Goal: Task Accomplishment & Management: Complete application form

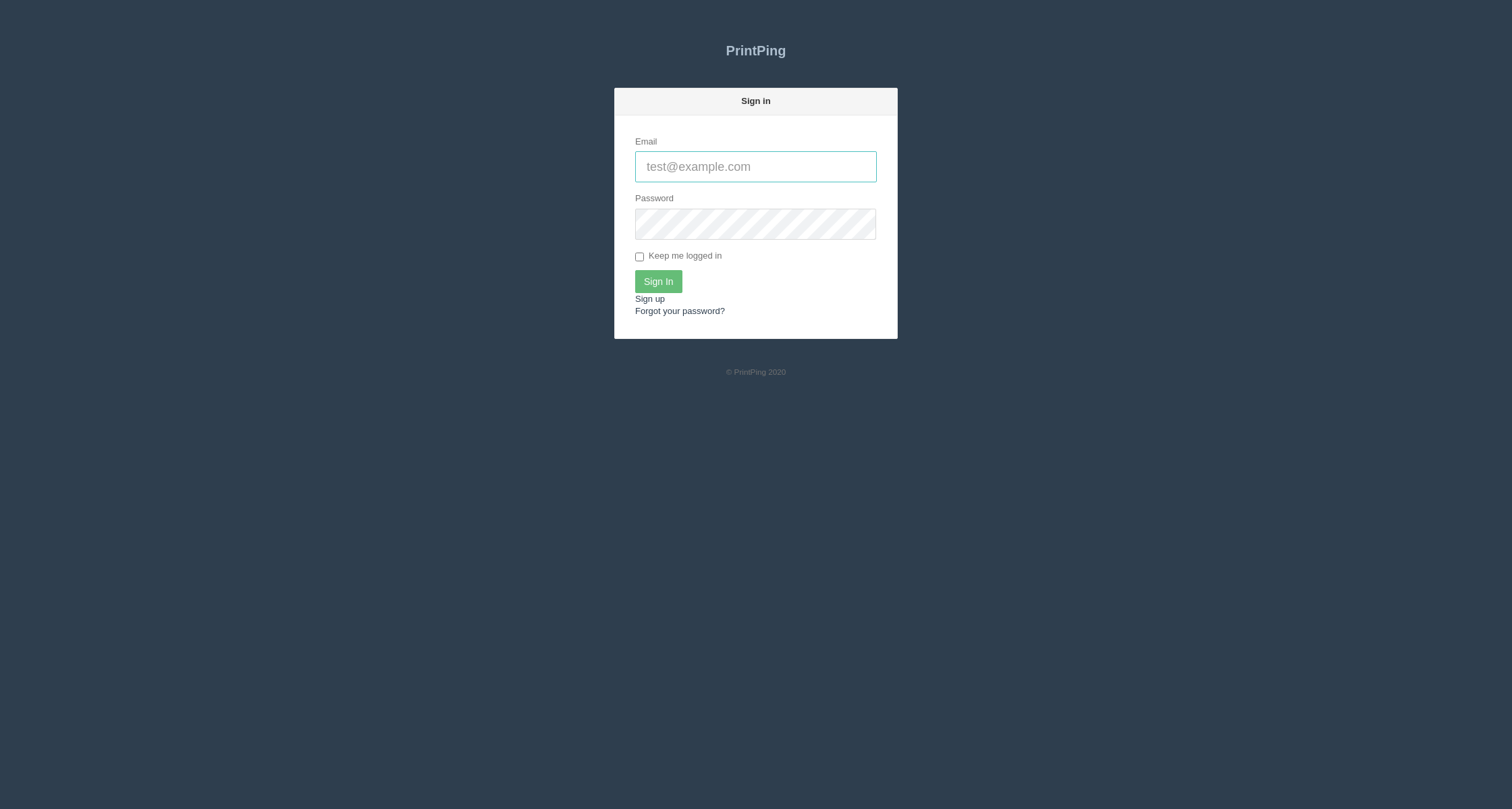
type input "[EMAIL_ADDRESS][DOMAIN_NAME]"
click at [643, 260] on input "Keep me logged in" at bounding box center [640, 257] width 9 height 9
checkbox input "true"
click at [659, 281] on input "Sign In" at bounding box center [659, 281] width 47 height 23
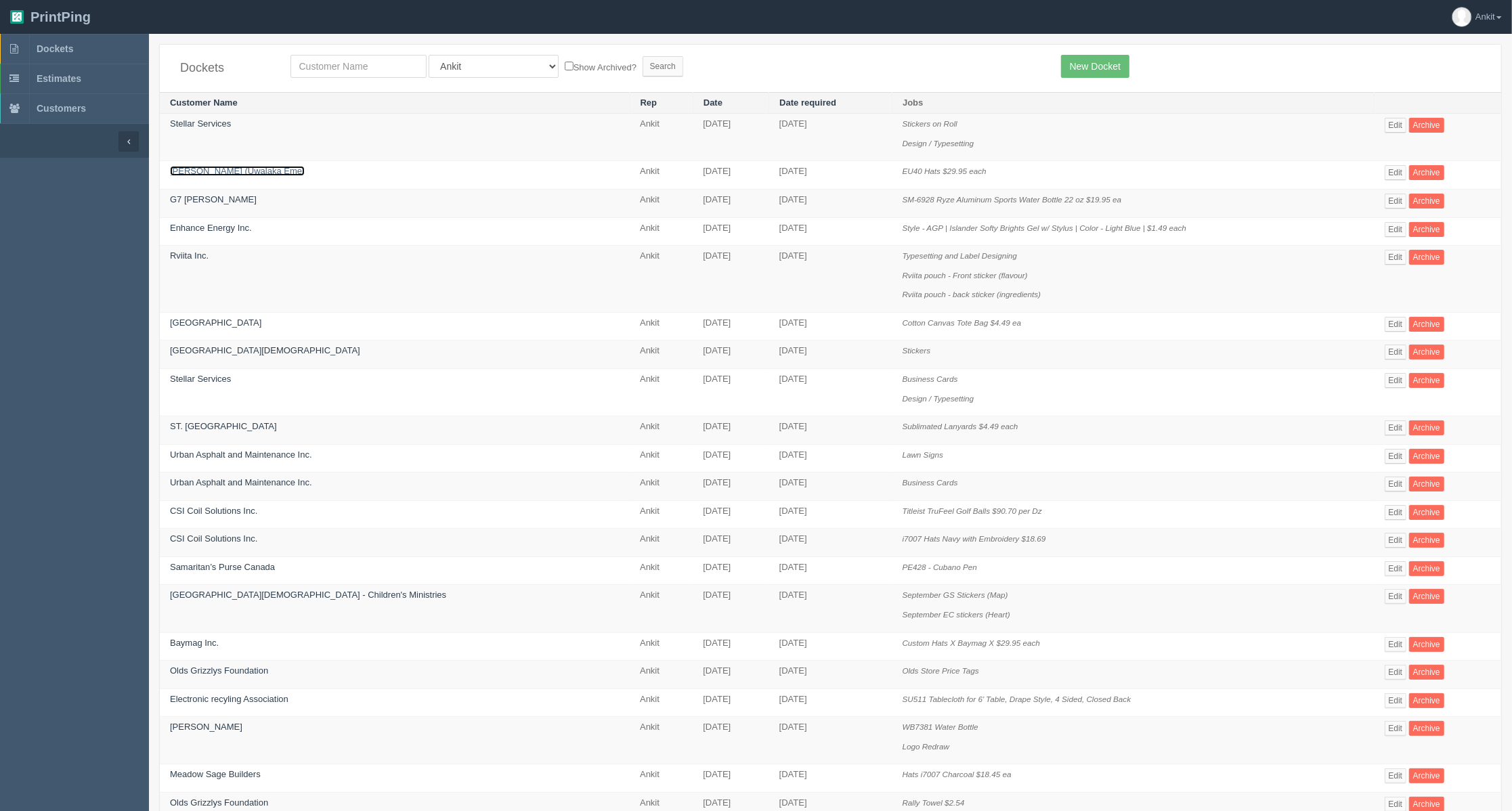
click at [223, 174] on link "[PERSON_NAME] (Uwalaka Eme)" at bounding box center [238, 171] width 135 height 10
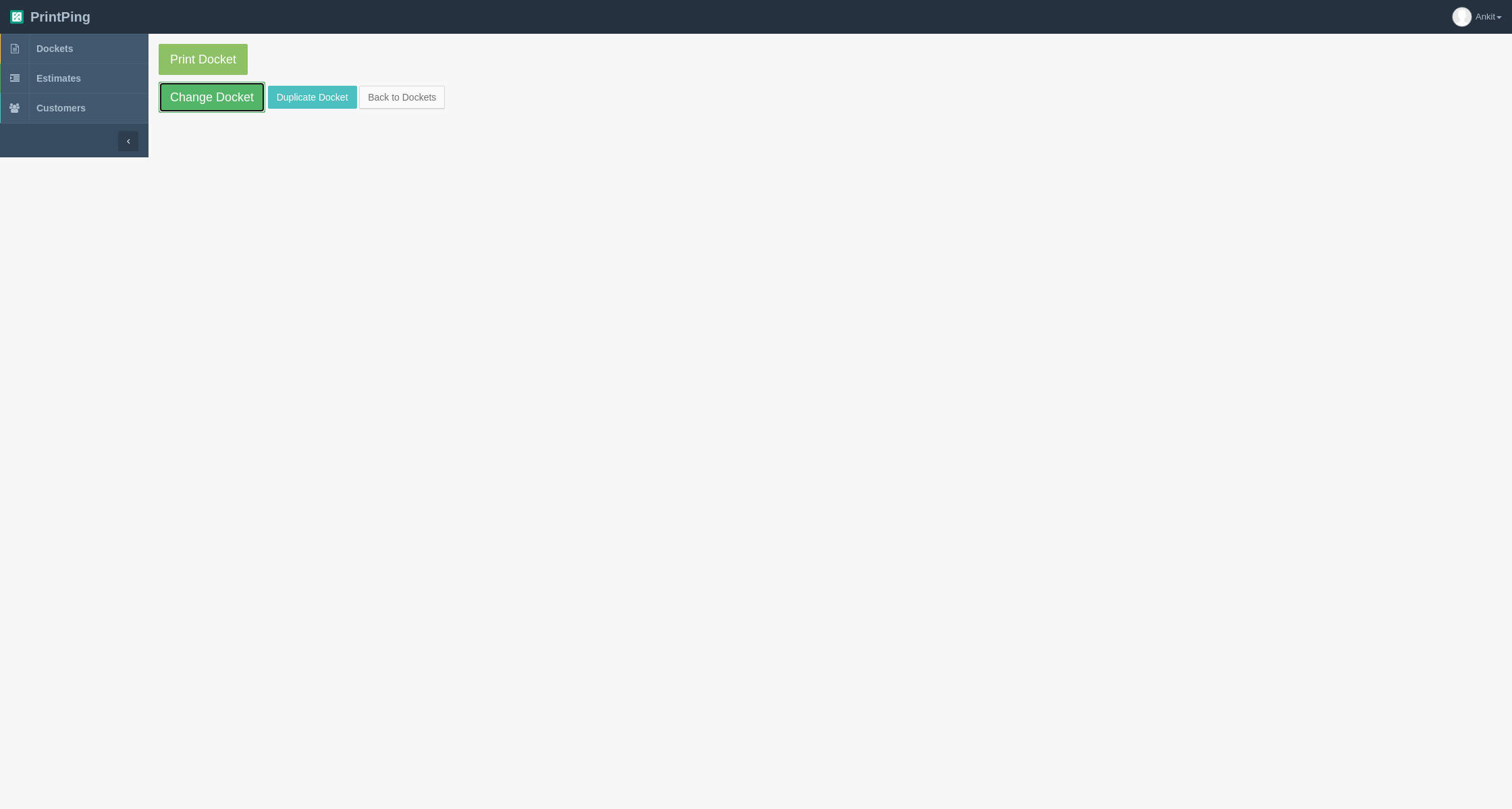
click at [222, 105] on link "Change Docket" at bounding box center [212, 97] width 107 height 31
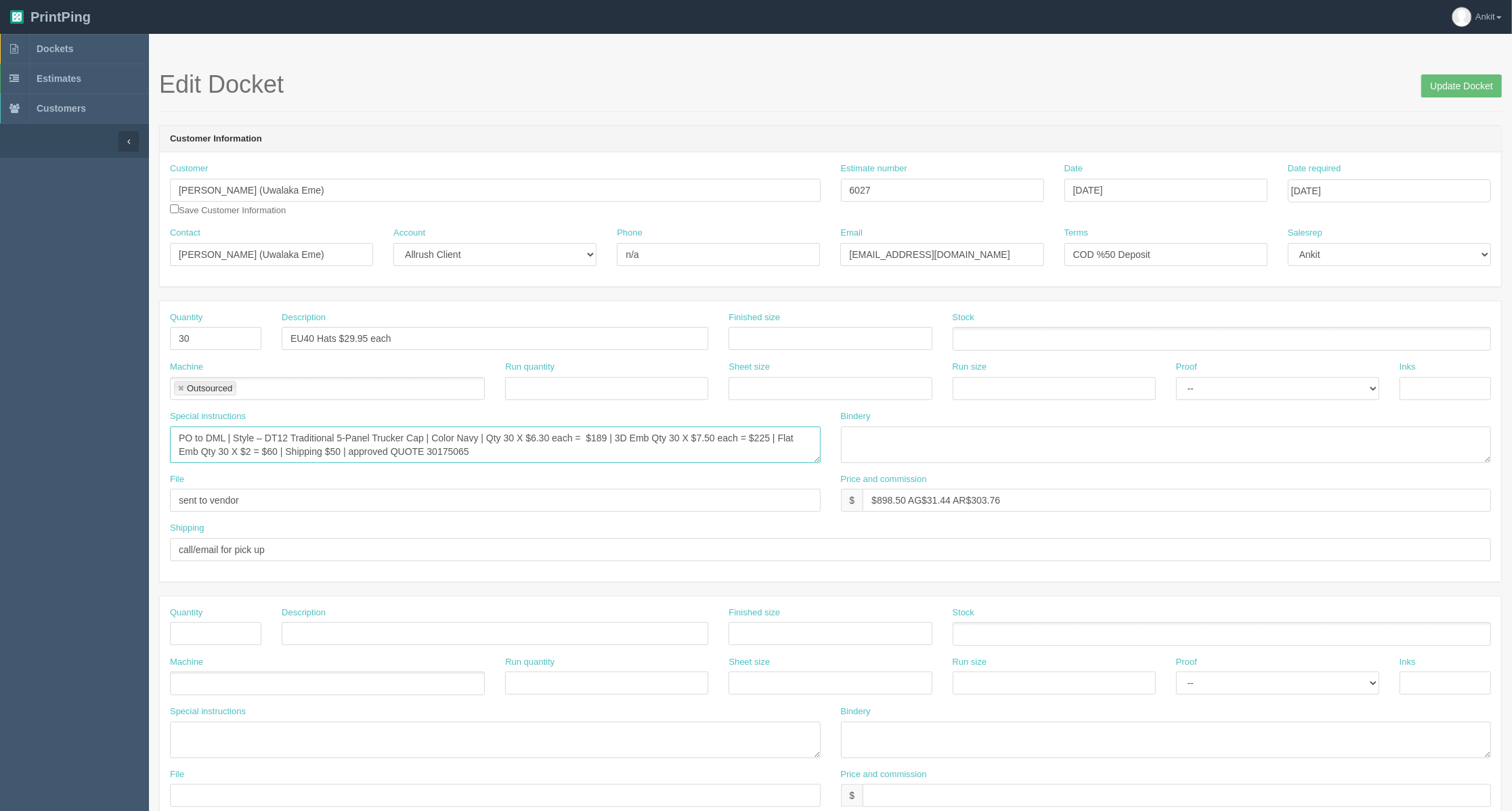
drag, startPoint x: 288, startPoint y: 433, endPoint x: 371, endPoint y: 433, distance: 83.0
click at [288, 433] on textarea "PO to DML | Style – DT12 Traditional 5-Panel Trucker Cap | Color Navy | Qty 30 …" at bounding box center [496, 444] width 650 height 36
click at [470, 431] on textarea "PO to DML | Style – DT12 Traditional 5-Panel Trucker Cap | Color Navy | Qty 30 …" at bounding box center [496, 444] width 650 height 36
click at [521, 433] on textarea "PO to DML | Style – DT12 Traditional 5-Panel Trucker Cap | Color Navy | Qty 30 …" at bounding box center [496, 444] width 650 height 36
click at [429, 450] on textarea "PO to DML | Style – DT12 Traditional 5-Panel Trucker Cap | Color Navy | Qty 30 …" at bounding box center [496, 444] width 650 height 36
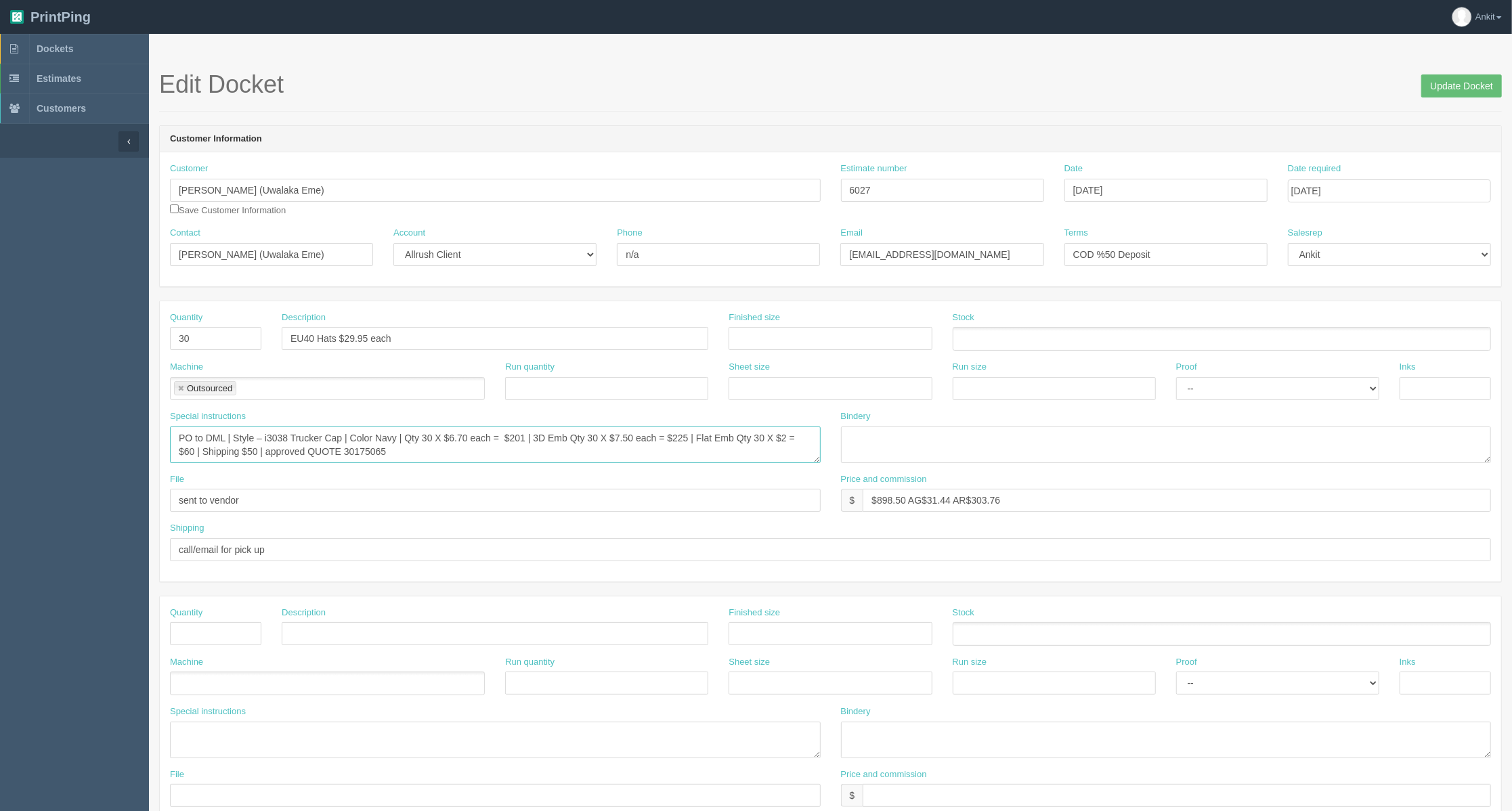
drag, startPoint x: 390, startPoint y: 456, endPoint x: 344, endPoint y: 450, distance: 46.4
click at [344, 450] on textarea "PO to DML | Style – DT12 Traditional 5-Panel Trucker Cap | Color Navy | Qty 30 …" at bounding box center [496, 444] width 650 height 36
paste textarea "R"
type textarea "PO to DML | Style – i3038 Trucker Cap | Color Navy | Qty 30 X $6.70 each = $201…"
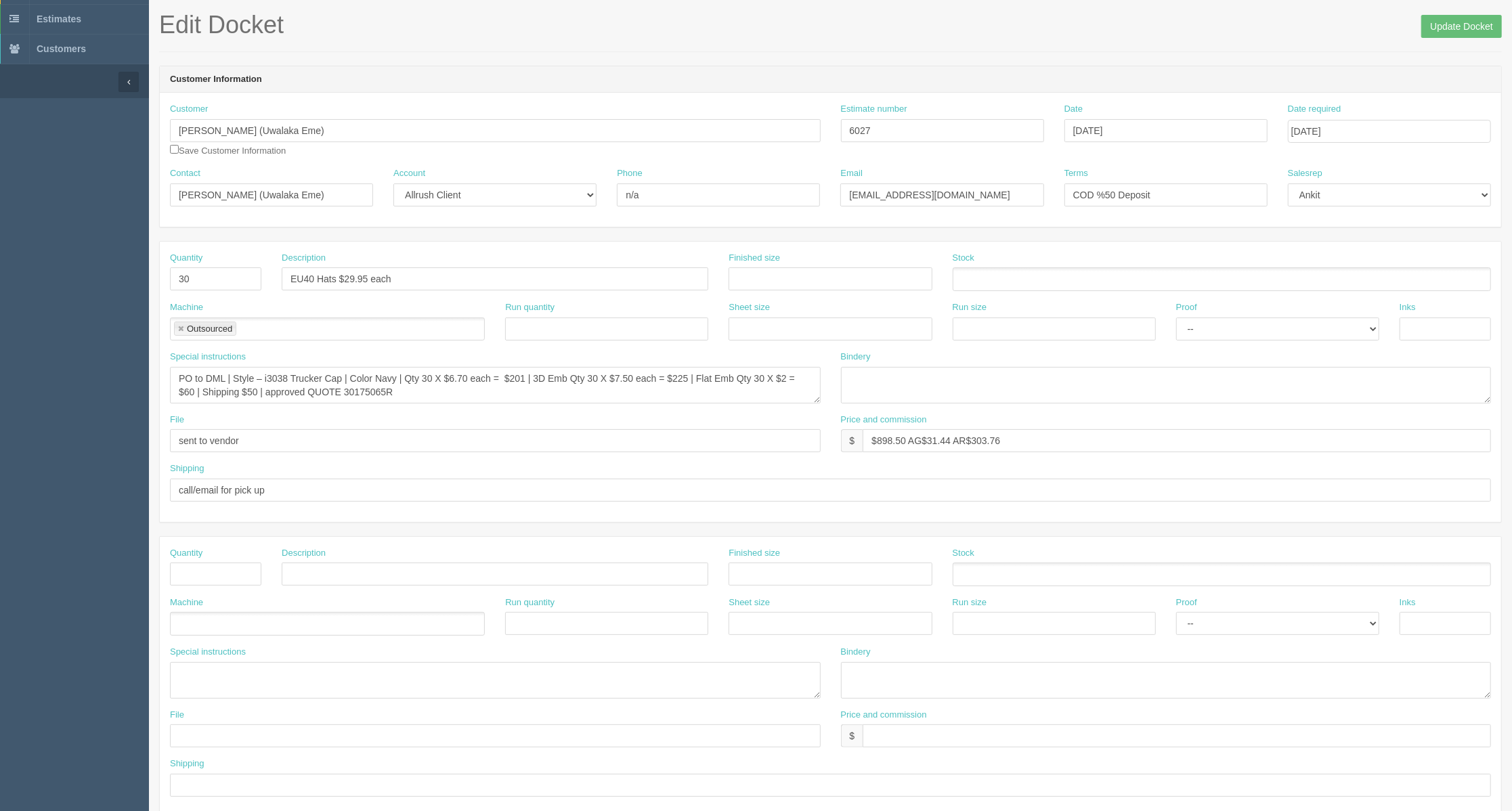
scroll to position [90, 0]
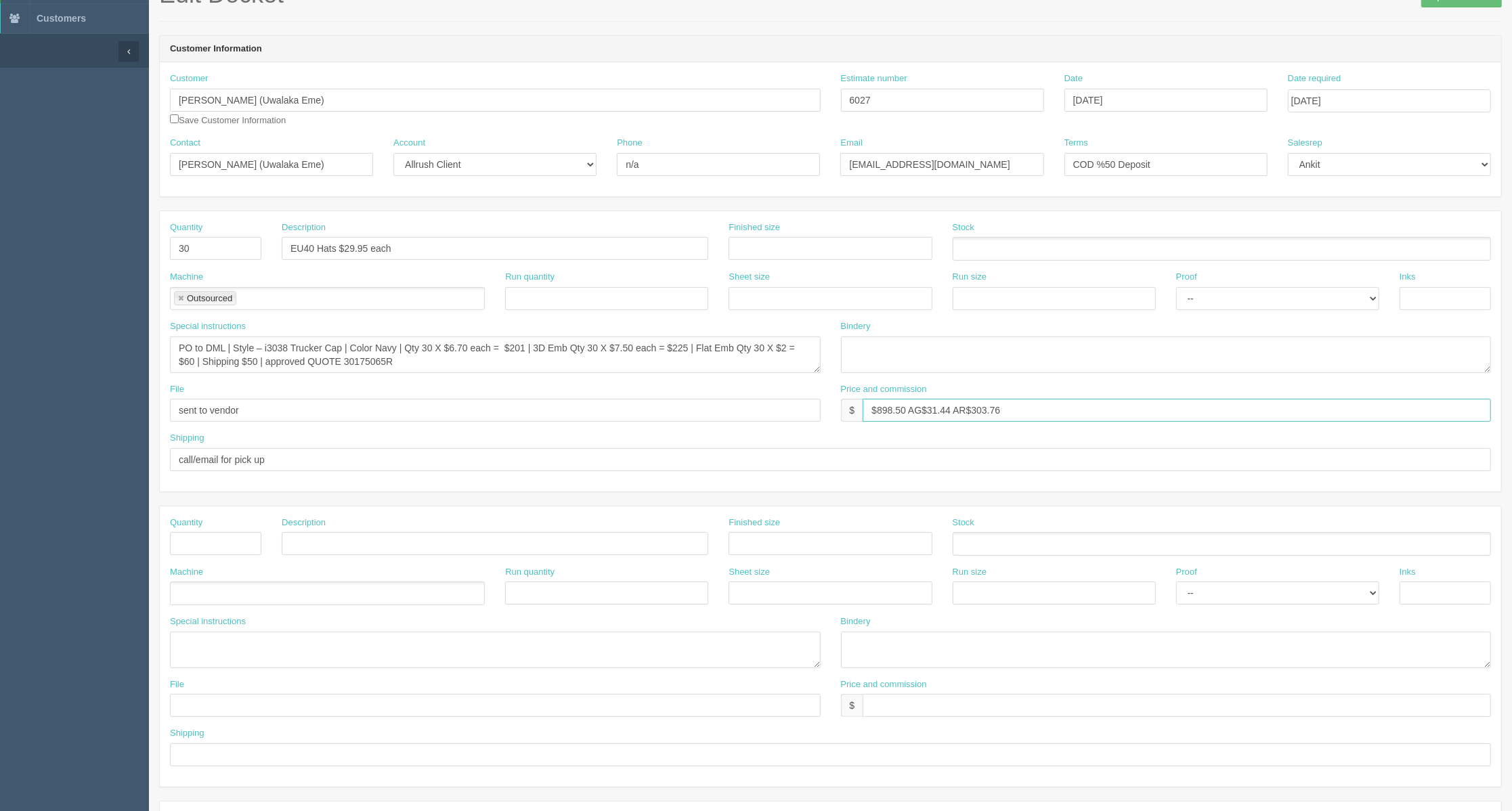
drag, startPoint x: 922, startPoint y: 412, endPoint x: 1231, endPoint y: 412, distance: 309.0
click at [922, 412] on input "$898.50 AG$31.44 AR$303.76" at bounding box center [1176, 410] width 629 height 23
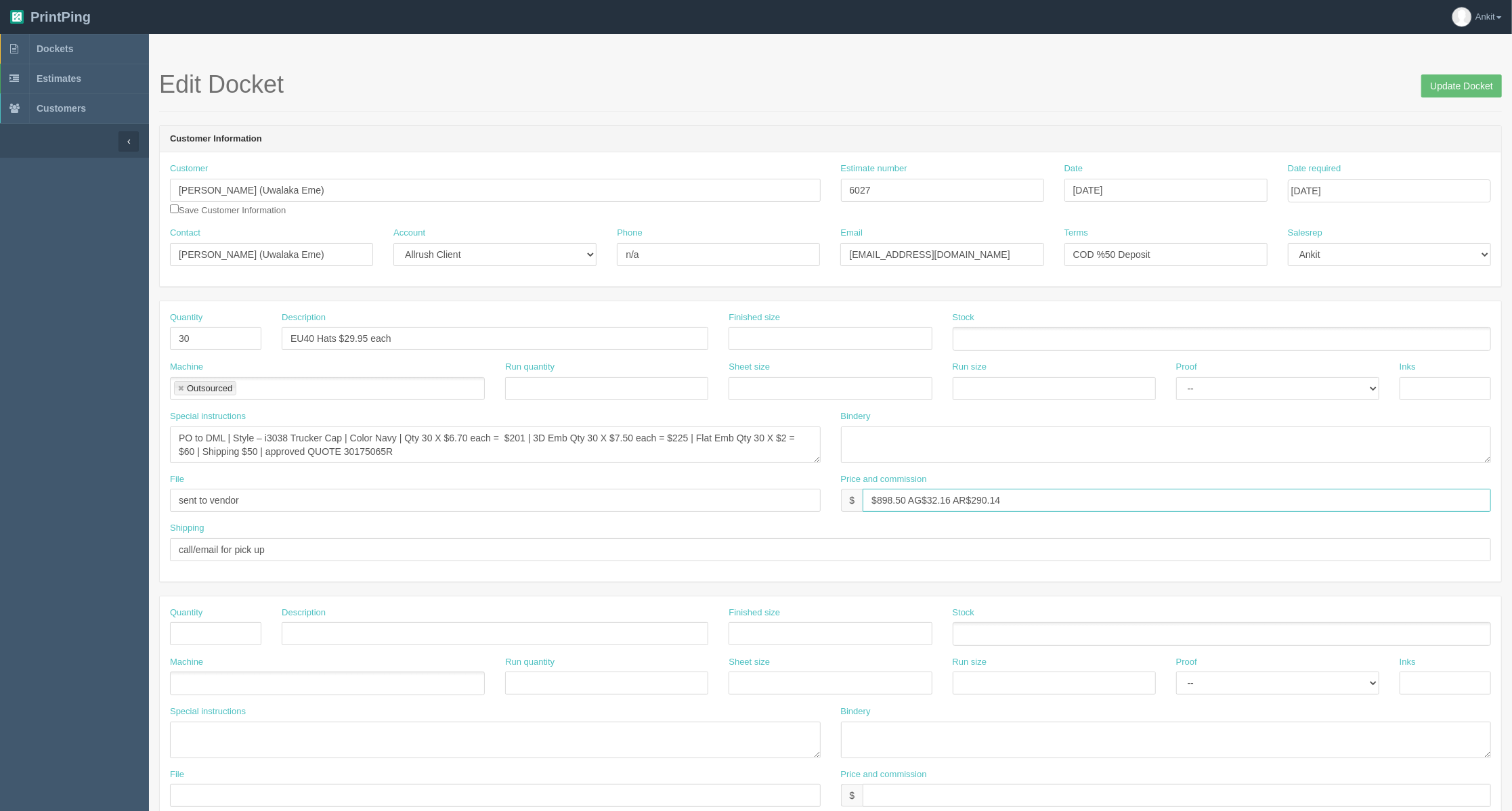
type input "$898.50 AG$32.16 AR$290.14"
click at [288, 340] on input "EU40 Hats $29.95 each" at bounding box center [495, 338] width 426 height 23
type input "i3038 Navy/White X EU40 Hats $29.95 each"
click at [171, 211] on input "checkbox" at bounding box center [175, 208] width 9 height 9
checkbox input "true"
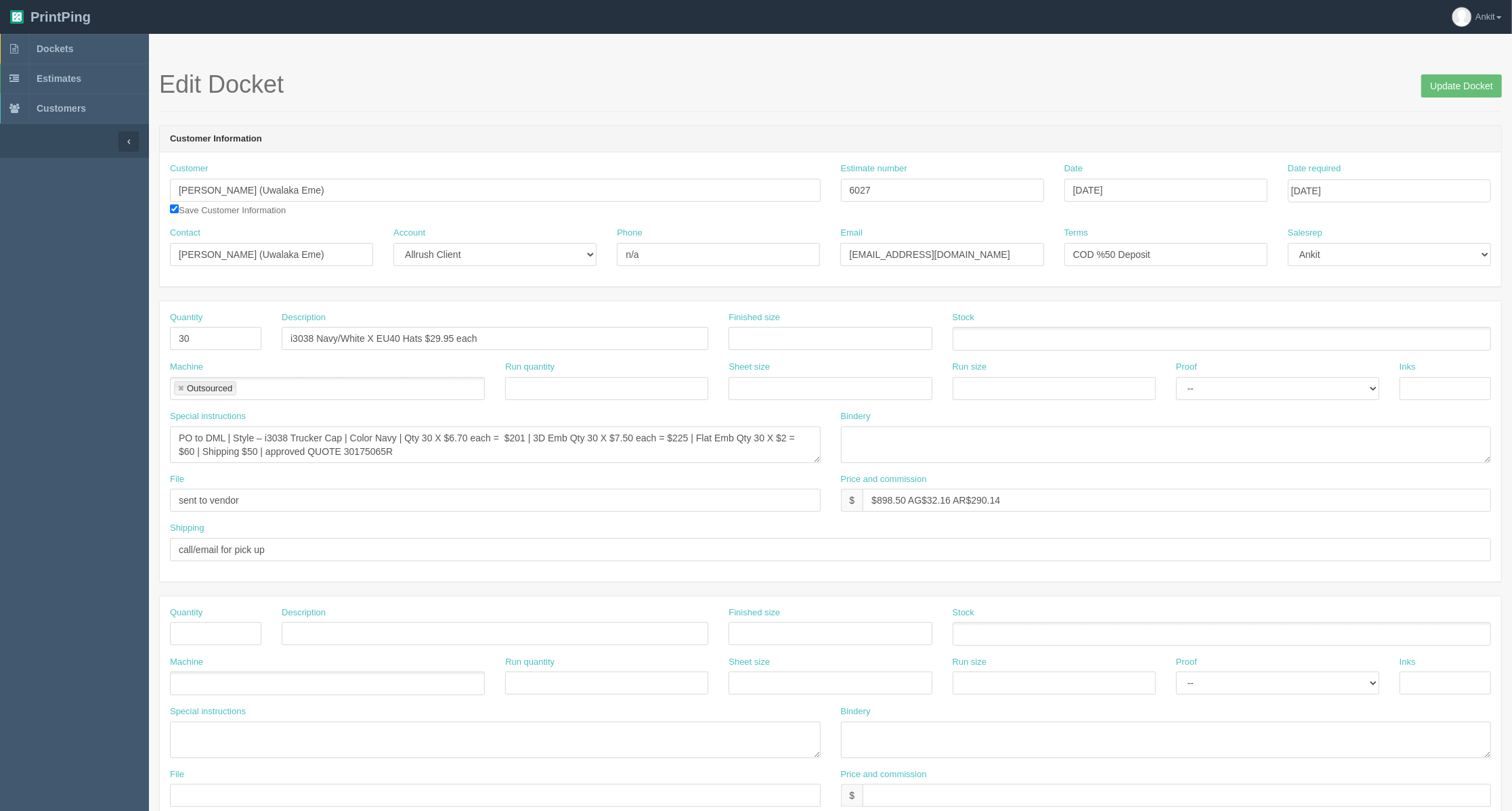
click at [1209, 90] on h1 "Edit Docket Update Docket" at bounding box center [830, 84] width 1343 height 27
click at [1471, 84] on input "Update Docket" at bounding box center [1461, 86] width 80 height 23
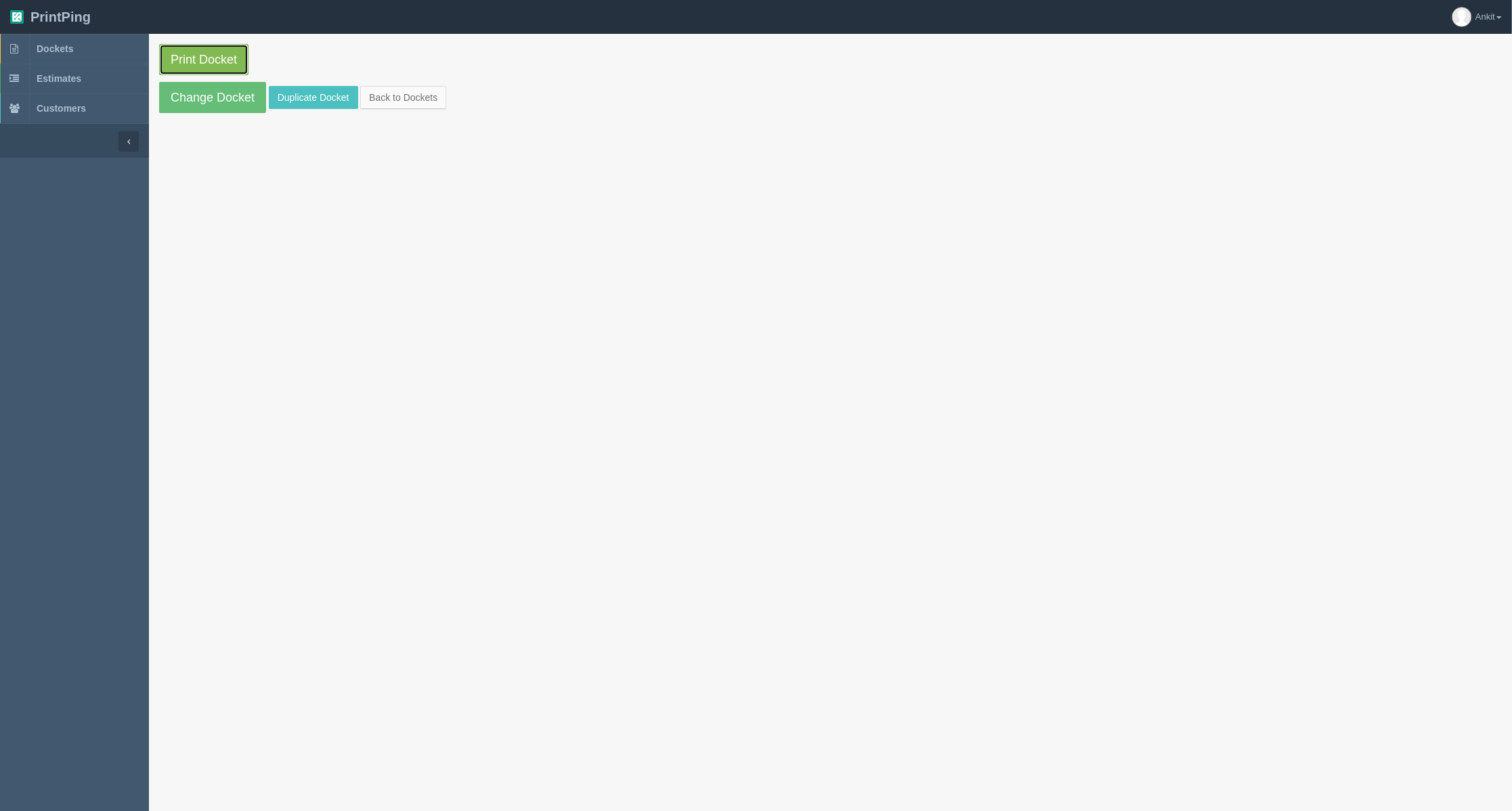
click at [203, 65] on link "Print Docket" at bounding box center [203, 60] width 89 height 31
click at [76, 48] on link "Dockets" at bounding box center [74, 48] width 149 height 29
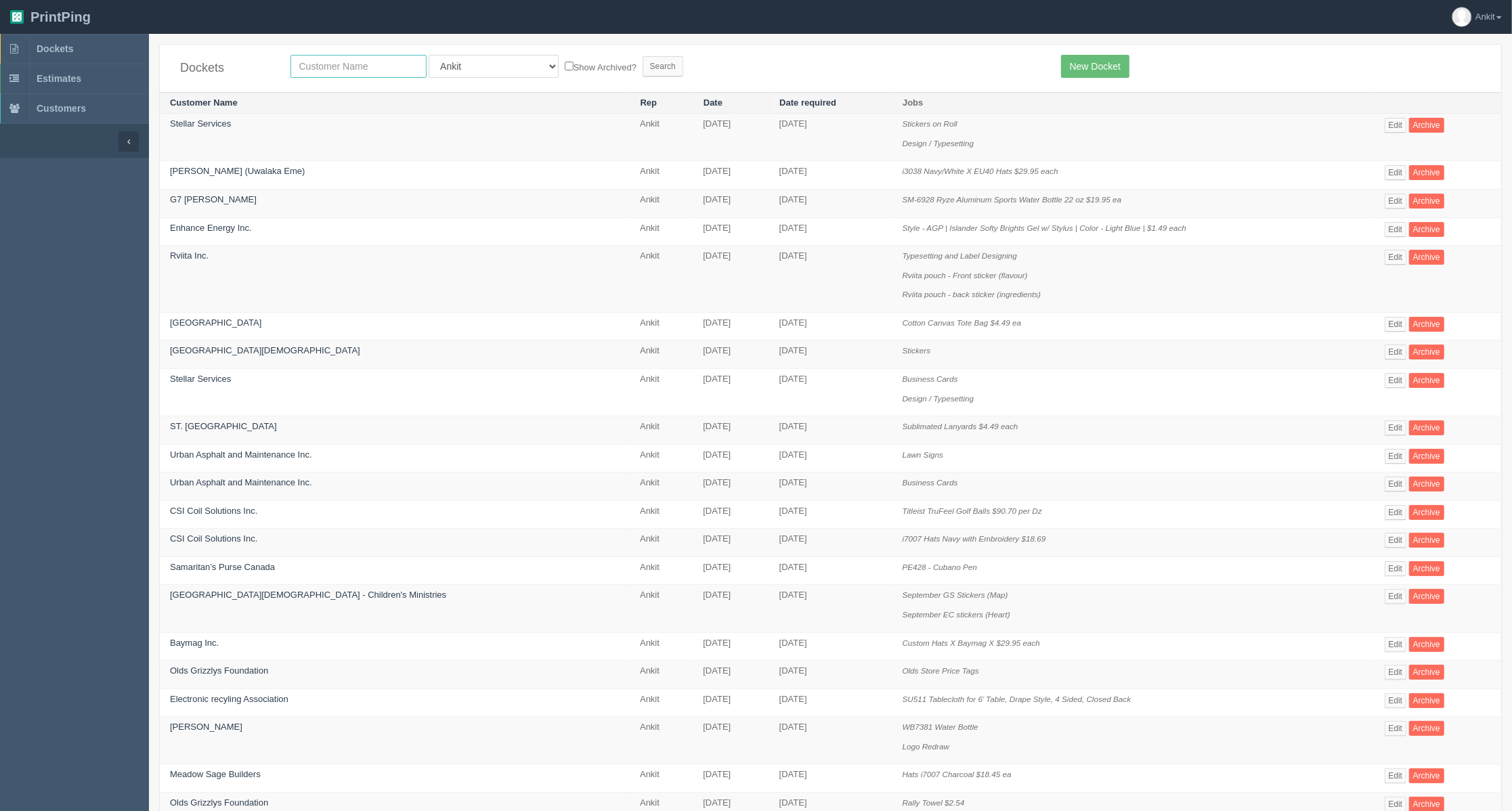
click at [391, 66] on input "text" at bounding box center [358, 66] width 136 height 23
type input "united rentals"
click at [643, 56] on input "Search" at bounding box center [663, 66] width 41 height 20
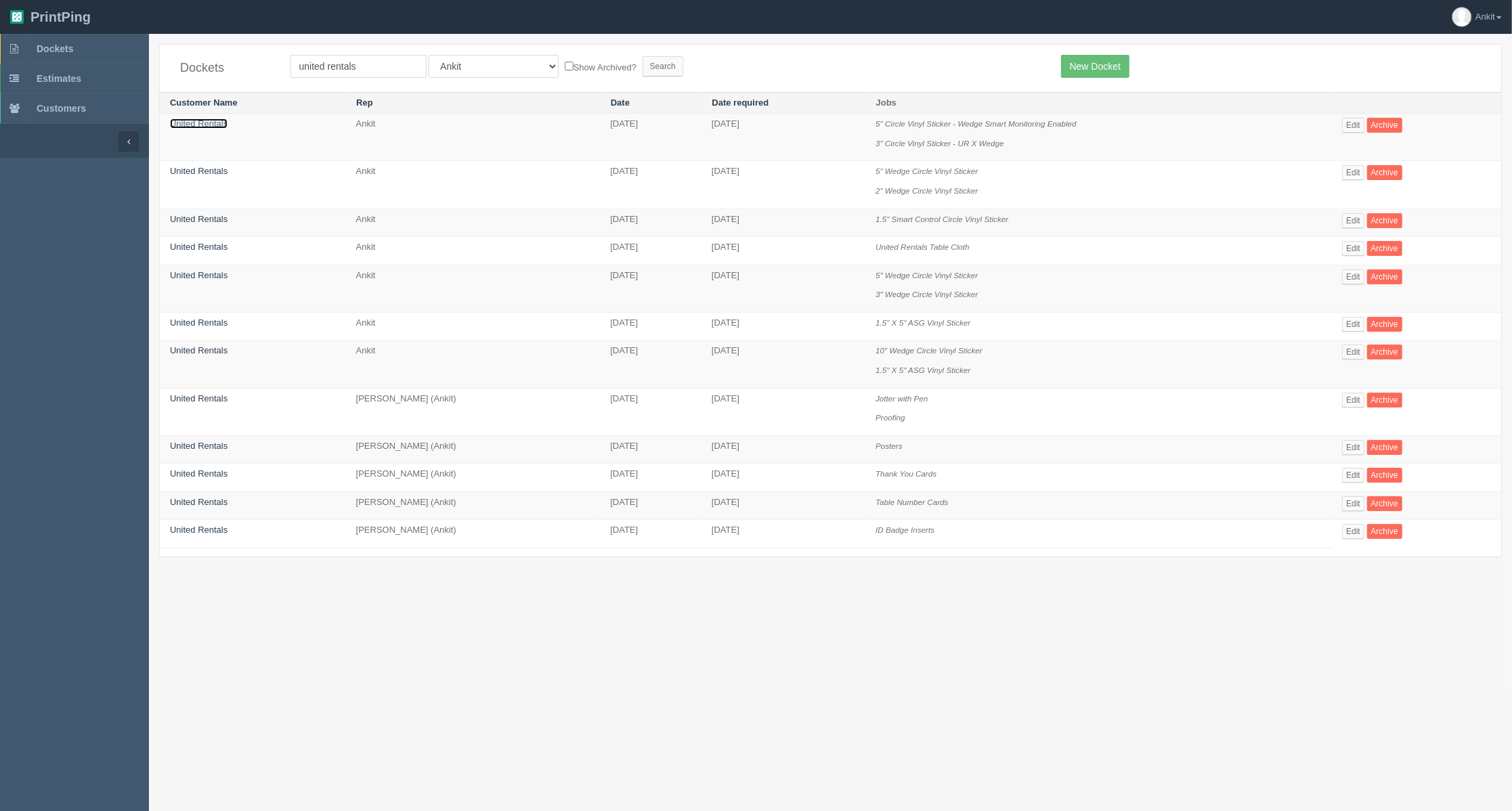
click at [188, 127] on link "United Rentals" at bounding box center [199, 124] width 58 height 10
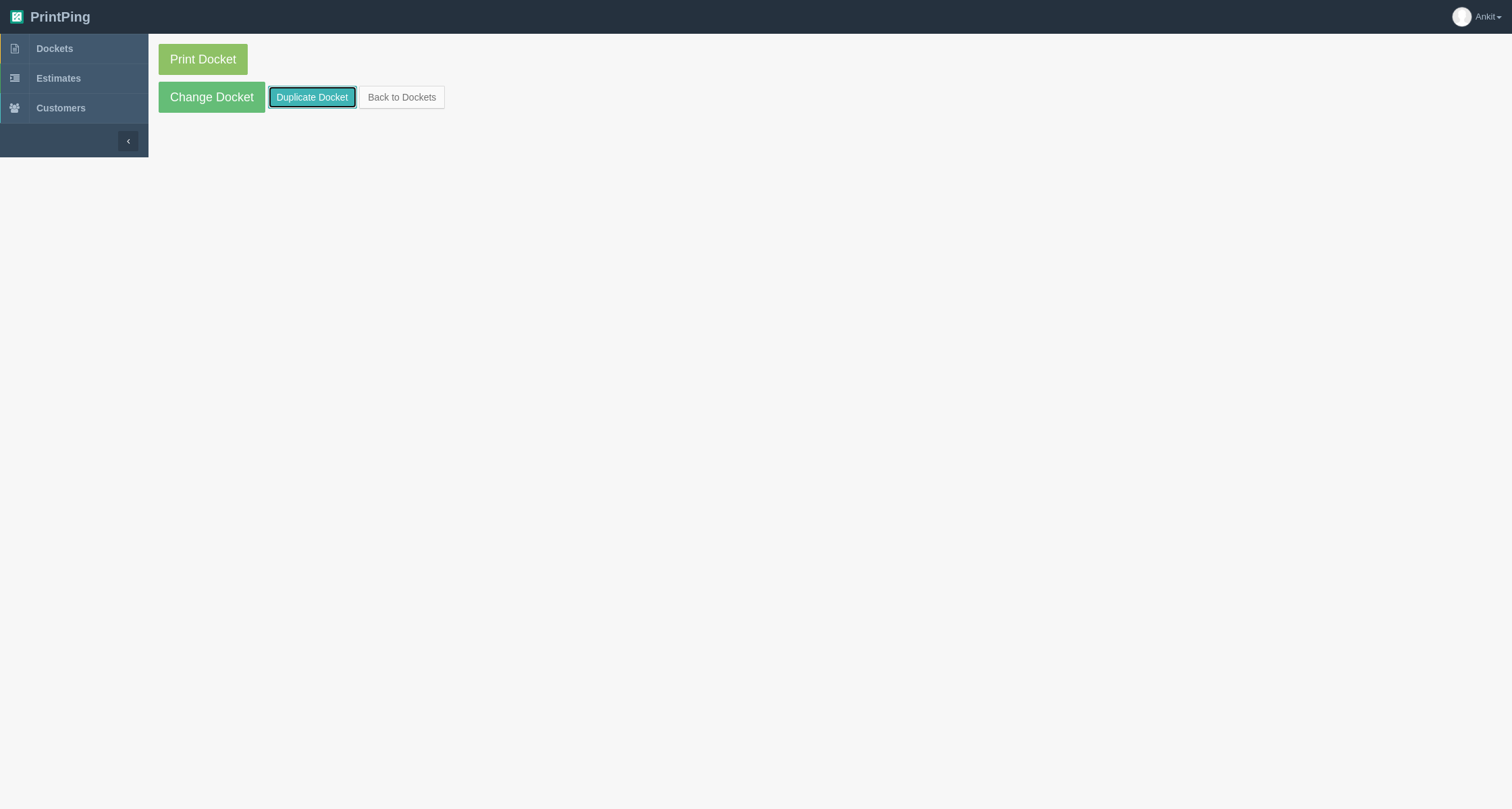
click at [336, 90] on link "Duplicate Docket" at bounding box center [312, 97] width 89 height 23
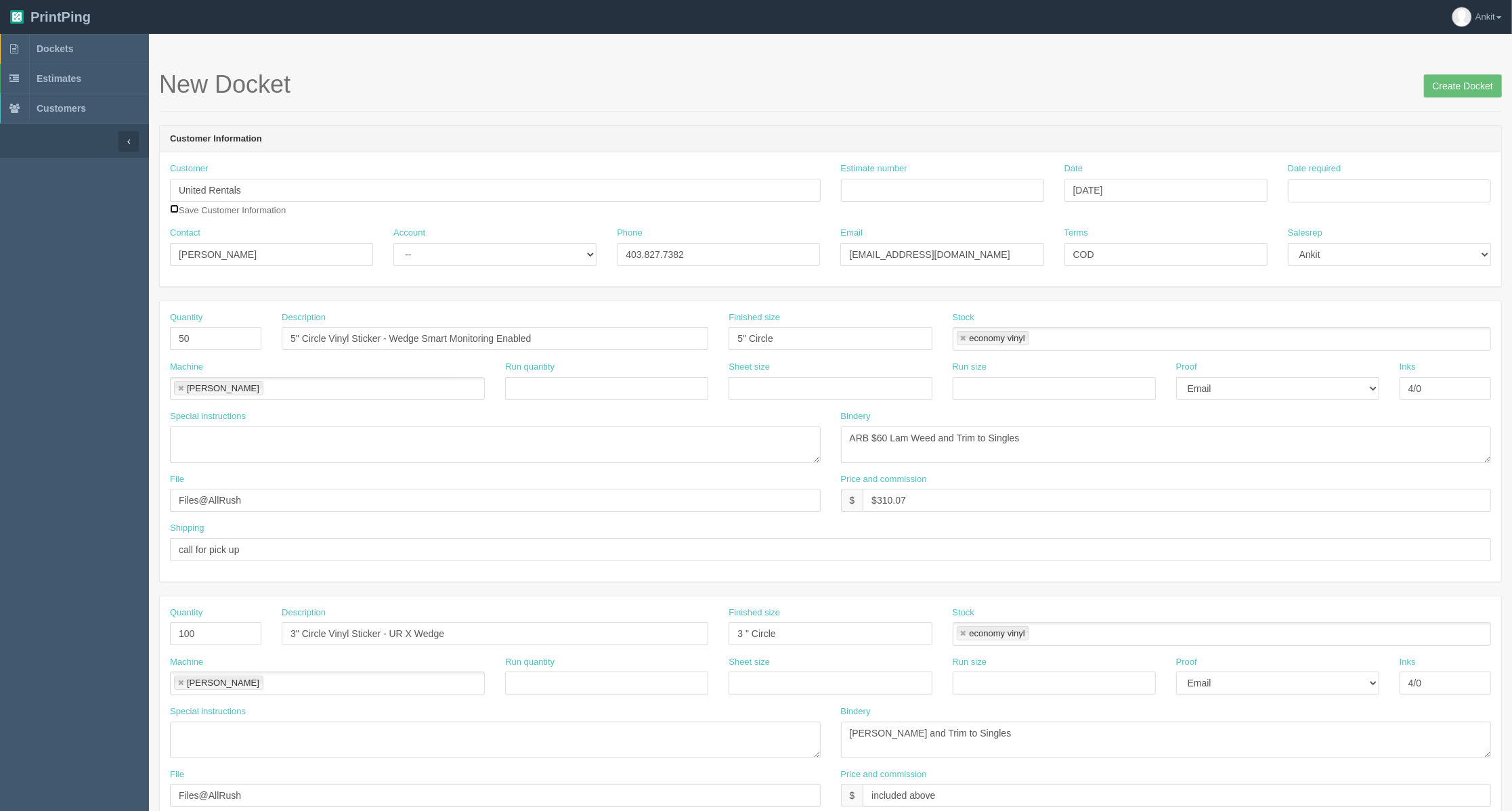
click at [176, 206] on input "checkbox" at bounding box center [175, 208] width 9 height 9
checkbox input "true"
click at [561, 264] on select "-- Existing Client Allrush Client Rep Client" at bounding box center [495, 254] width 203 height 23
select select "Allrush Client"
click at [394, 243] on select "-- Existing Client Allrush Client Rep Client" at bounding box center [495, 254] width 203 height 23
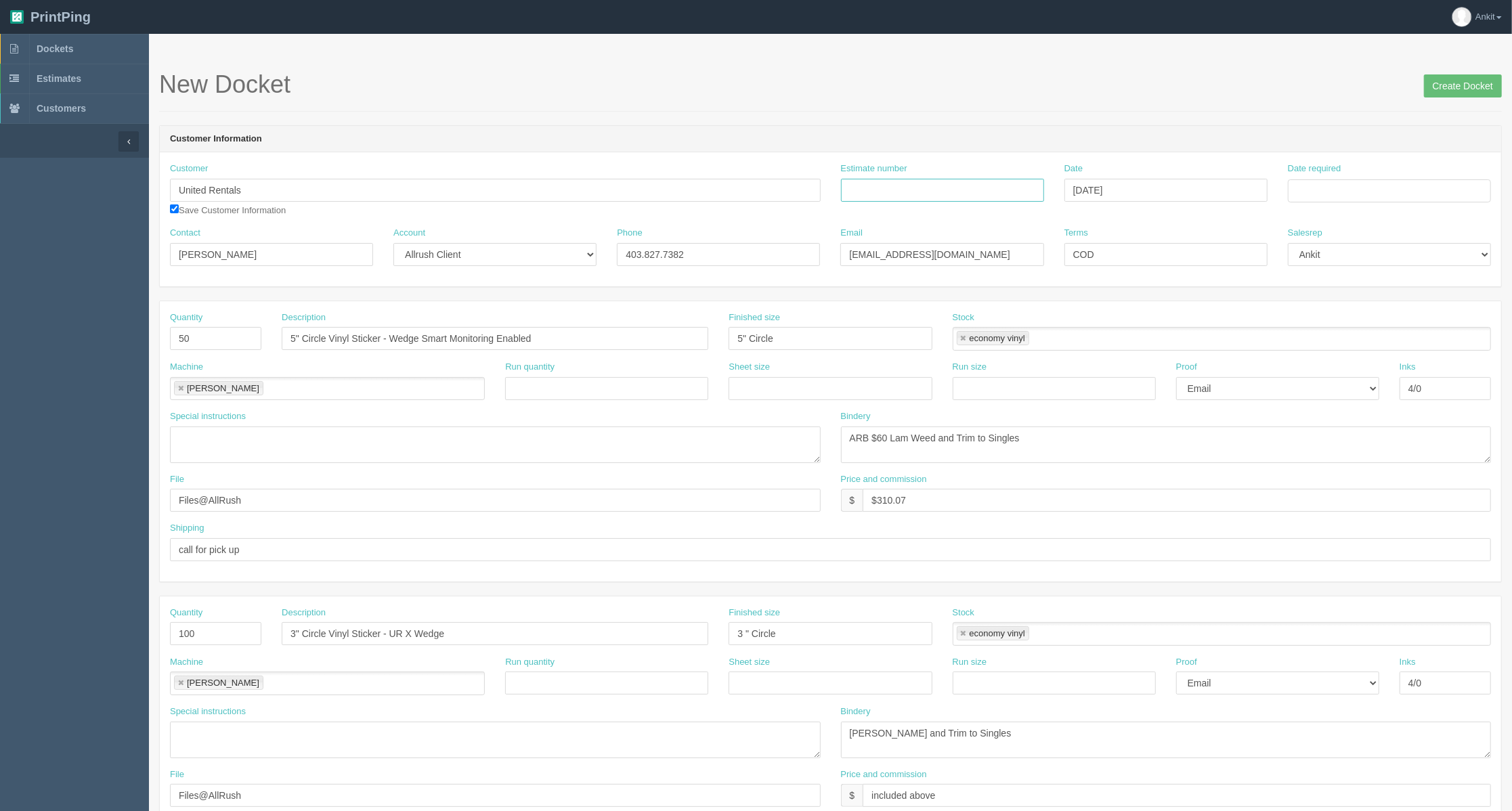
click at [913, 190] on input "Estimate number" at bounding box center [942, 190] width 203 height 23
paste input "092255"
type input "092255"
click at [984, 110] on div "New Docket Create Docket" at bounding box center [830, 91] width 1343 height 41
click at [294, 335] on input "5" Circle Vinyl Sticker - Wedge Smart Monitoring Enabled" at bounding box center [495, 338] width 426 height 23
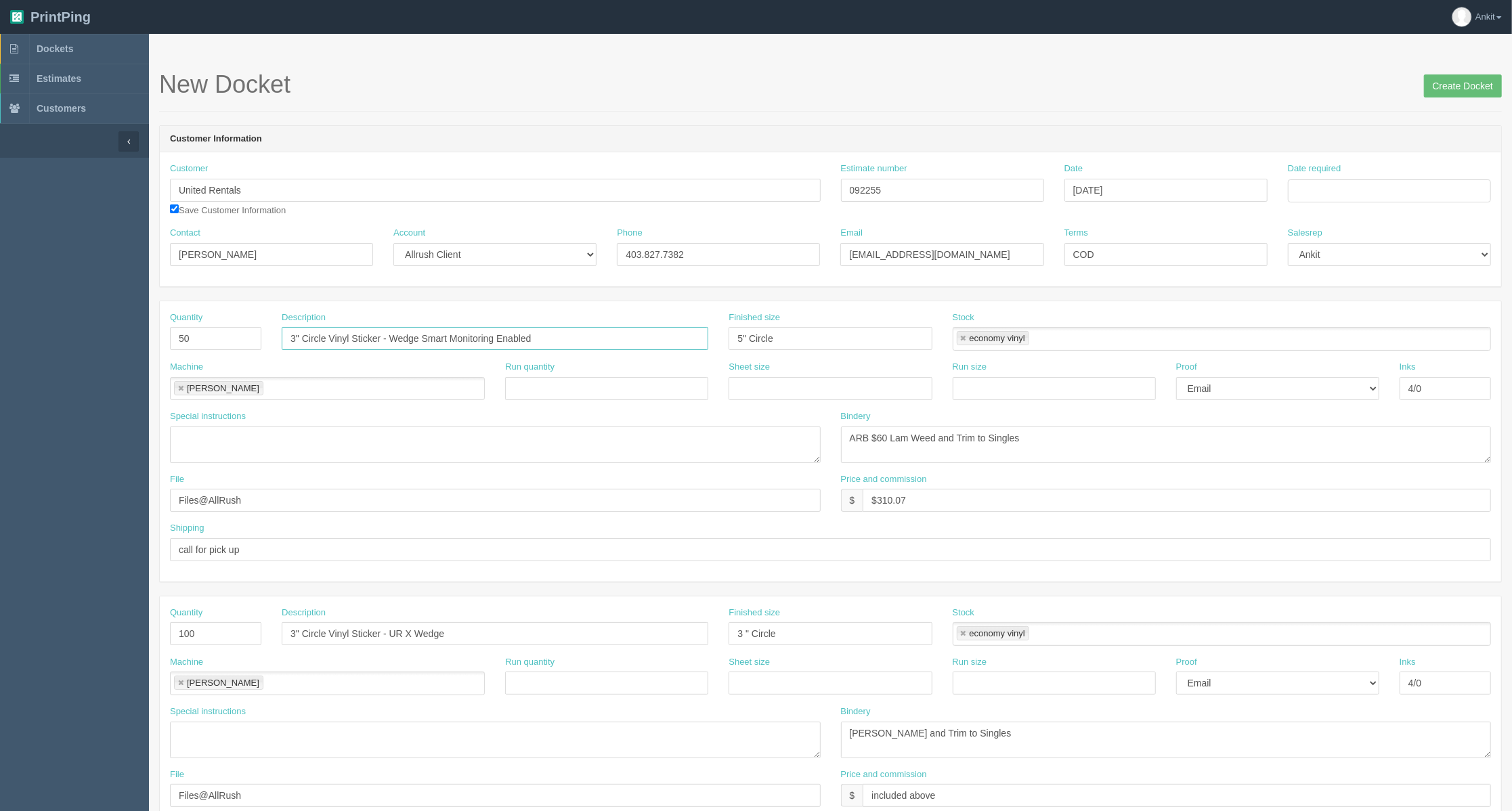
type input "3" Circle Vinyl Sticker - Wedge Smart Monitoring Enabled"
drag, startPoint x: 214, startPoint y: 641, endPoint x: 129, endPoint y: 632, distance: 85.5
click at [129, 632] on section "Dockets Estimates Customers" at bounding box center [756, 631] width 1512 height 1196
click at [963, 635] on link at bounding box center [963, 634] width 8 height 9
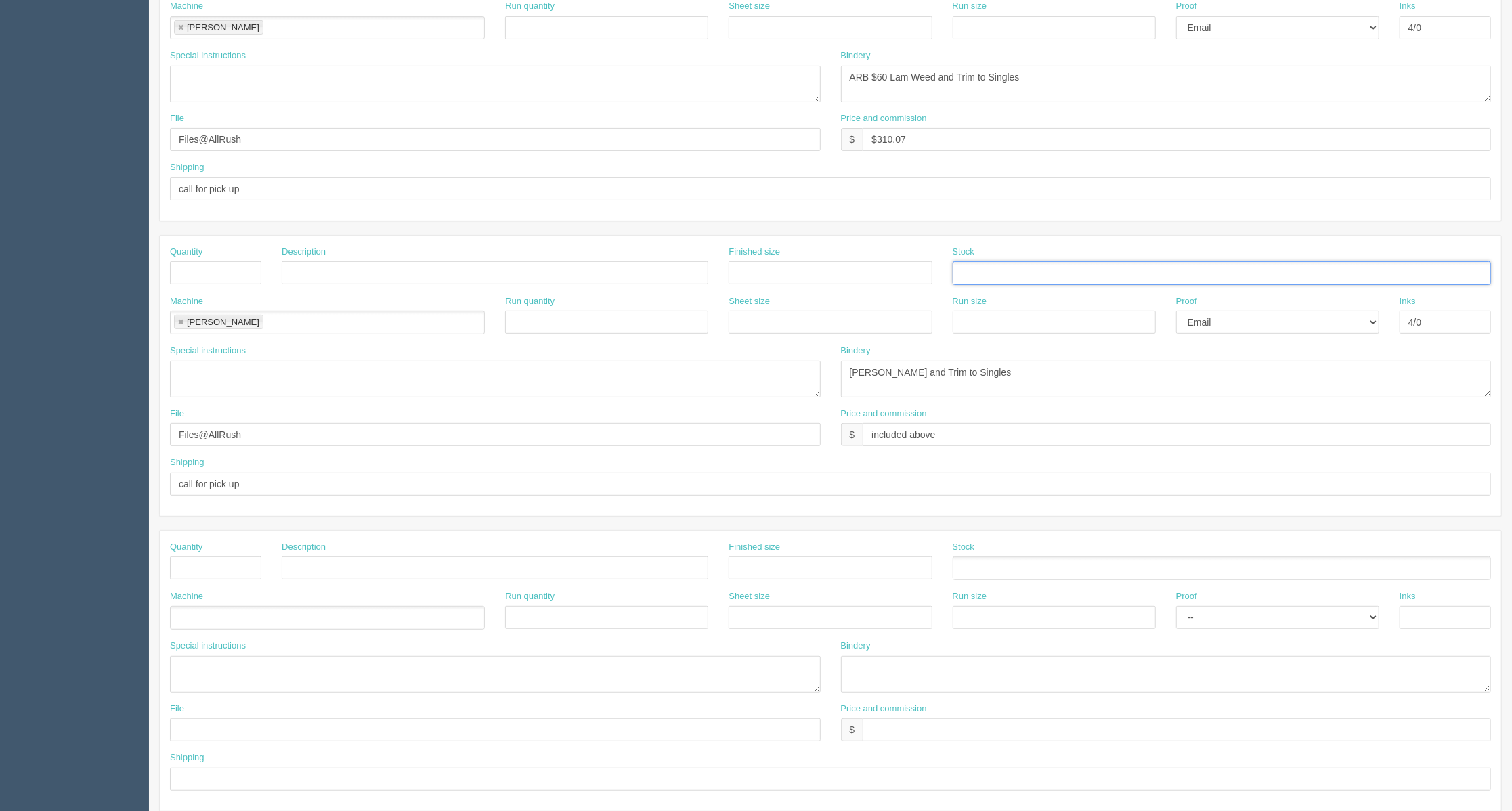
click at [177, 325] on link at bounding box center [180, 322] width 8 height 9
drag, startPoint x: 272, startPoint y: 438, endPoint x: 132, endPoint y: 437, distance: 140.0
click at [132, 437] on section "Dockets Estimates Customers" at bounding box center [756, 271] width 1512 height 1196
drag, startPoint x: 988, startPoint y: 434, endPoint x: 776, endPoint y: 437, distance: 212.0
click at [776, 437] on div "File Price and commission $ included above" at bounding box center [830, 431] width 1342 height 49
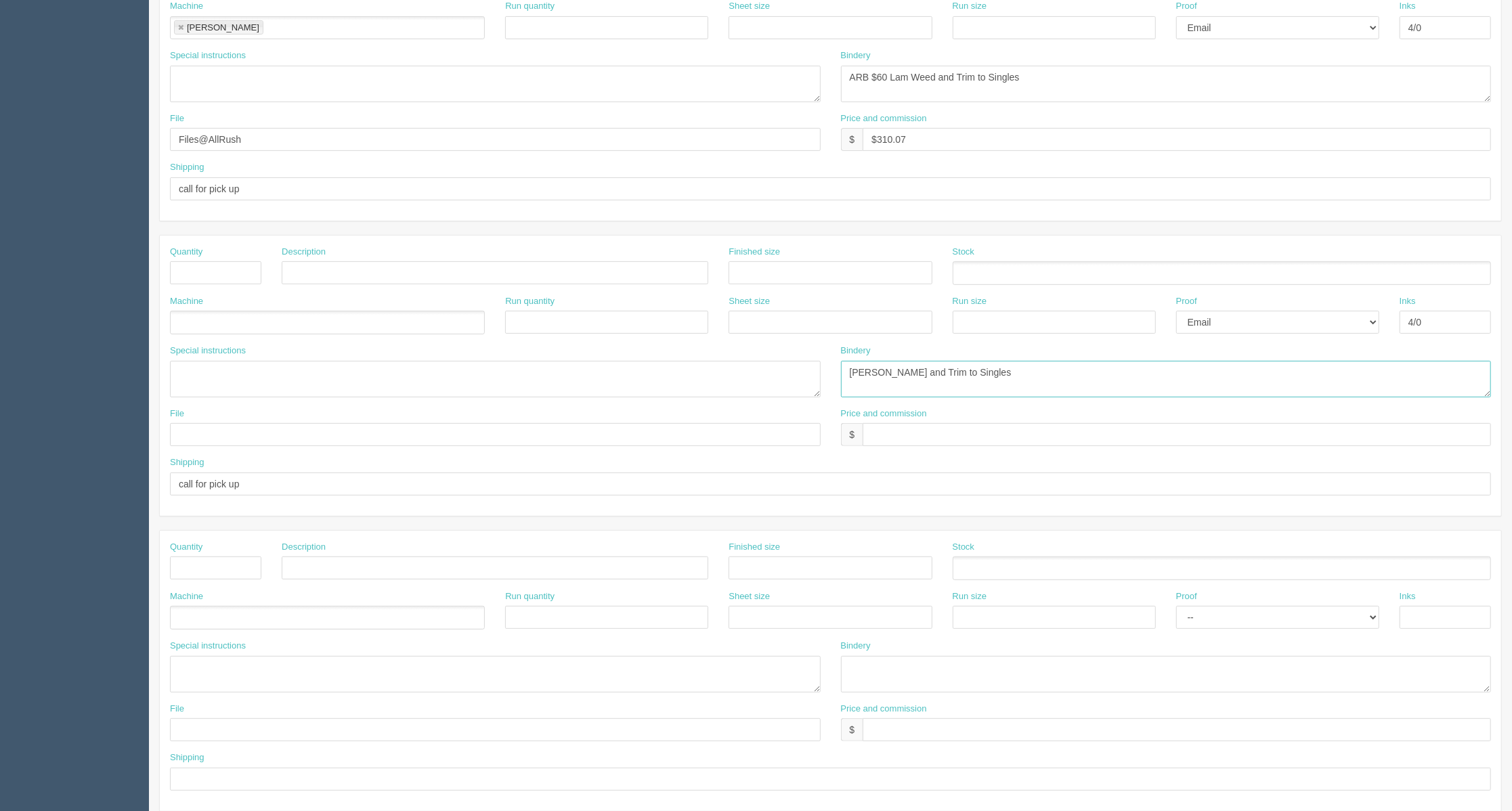
drag, startPoint x: 994, startPoint y: 382, endPoint x: 802, endPoint y: 382, distance: 192.0
click at [802, 382] on div "Special instructions Bindery Lam Weed and Trim to Singles" at bounding box center [830, 376] width 1342 height 63
click at [1236, 326] on select "-- Email Hard Copy" at bounding box center [1278, 322] width 203 height 23
select select
click at [1176, 314] on select "-- Email Hard Copy" at bounding box center [1278, 322] width 203 height 23
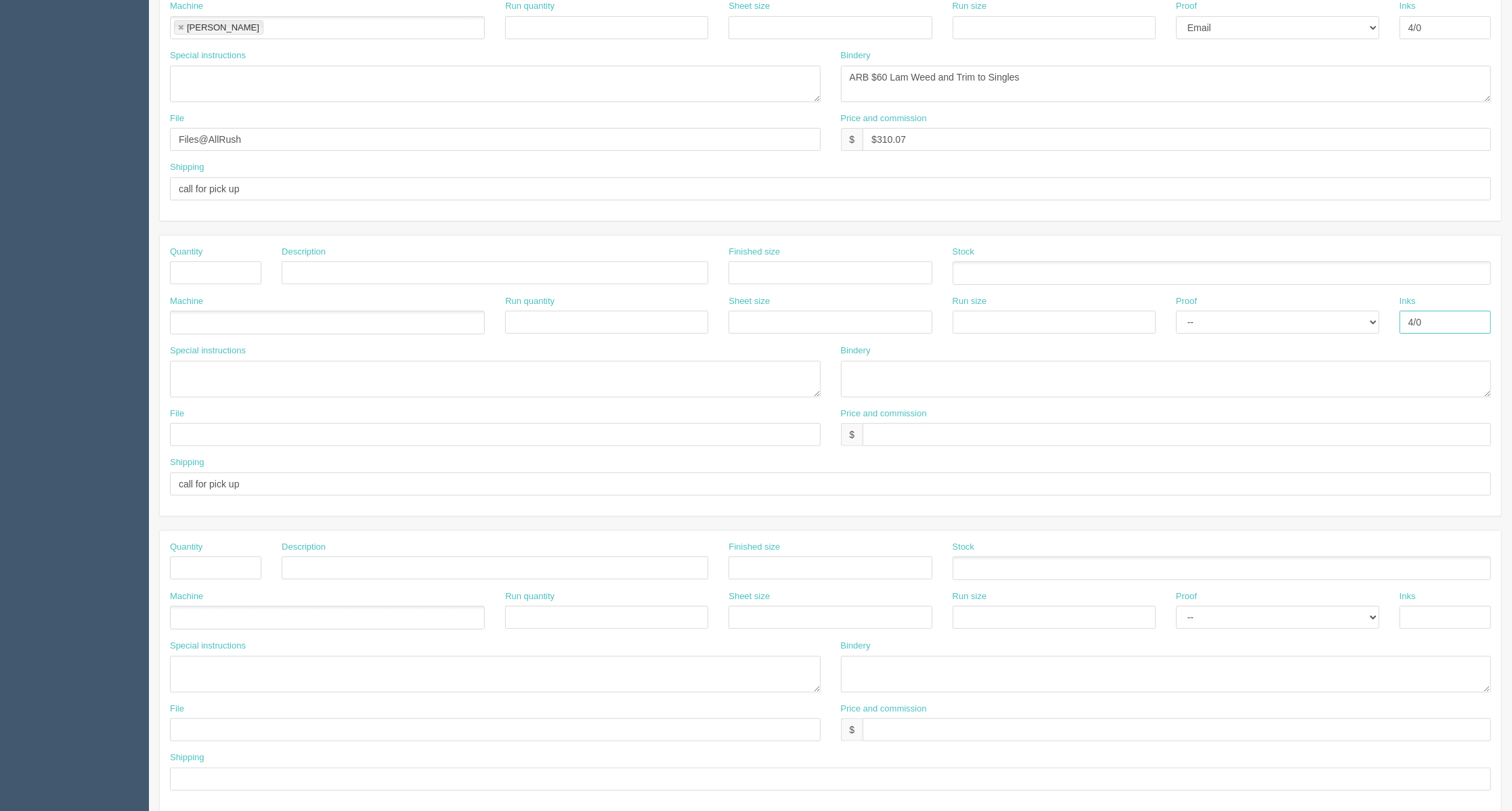
drag, startPoint x: 1450, startPoint y: 318, endPoint x: 1368, endPoint y: 318, distance: 82.0
click at [1368, 318] on div "Machine Run quantity Sheet size Run size Proof -- Email Hard Copy Inks 4/0" at bounding box center [830, 319] width 1342 height 49
drag, startPoint x: 207, startPoint y: 488, endPoint x: 105, endPoint y: 483, distance: 102.1
click at [105, 483] on section "Dockets Estimates Customers" at bounding box center [756, 271] width 1512 height 1196
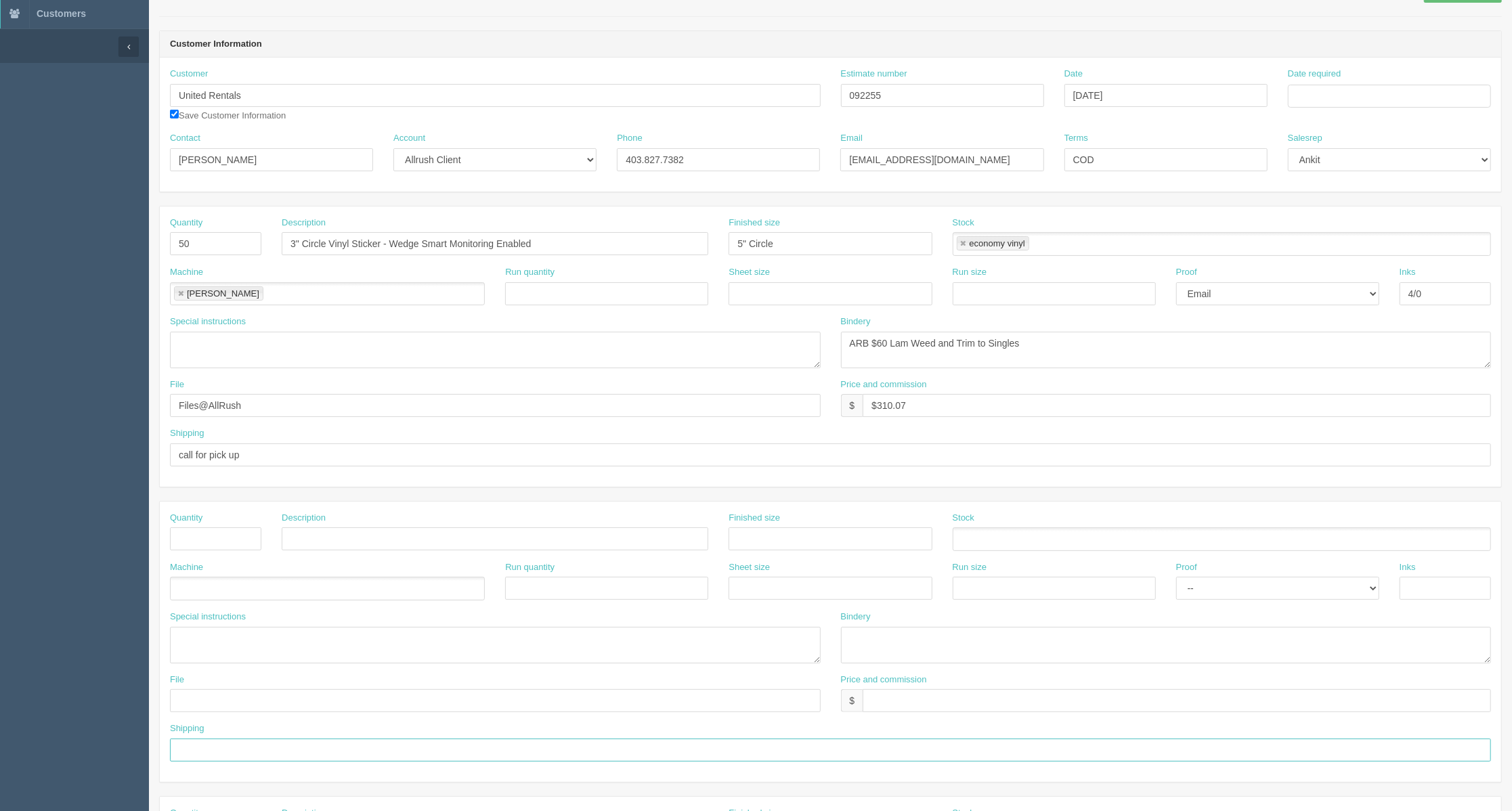
scroll to position [90, 0]
drag, startPoint x: 786, startPoint y: 245, endPoint x: 629, endPoint y: 245, distance: 157.0
click at [629, 245] on div "Quantity 50 Description 3" Circle Vinyl Sticker - Wedge Smart Monitoring Enable…" at bounding box center [830, 246] width 1342 height 49
type input "3" Circle"
drag, startPoint x: 934, startPoint y: 409, endPoint x: 830, endPoint y: 409, distance: 104.0
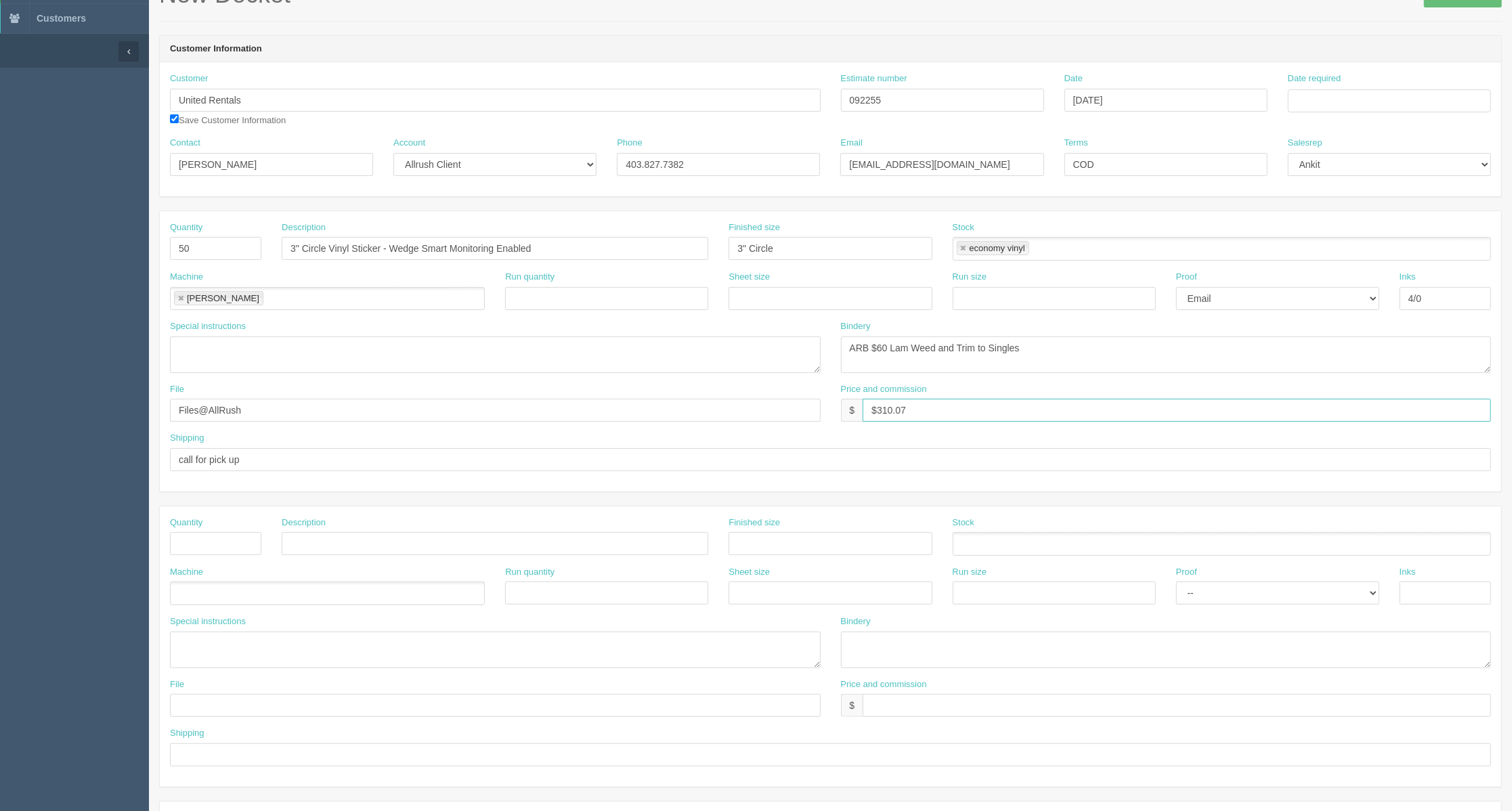
click at [830, 409] on div "File Files@AllRush Price and commission $ $310.07" at bounding box center [830, 407] width 1342 height 49
type input "$108.24 AG$"
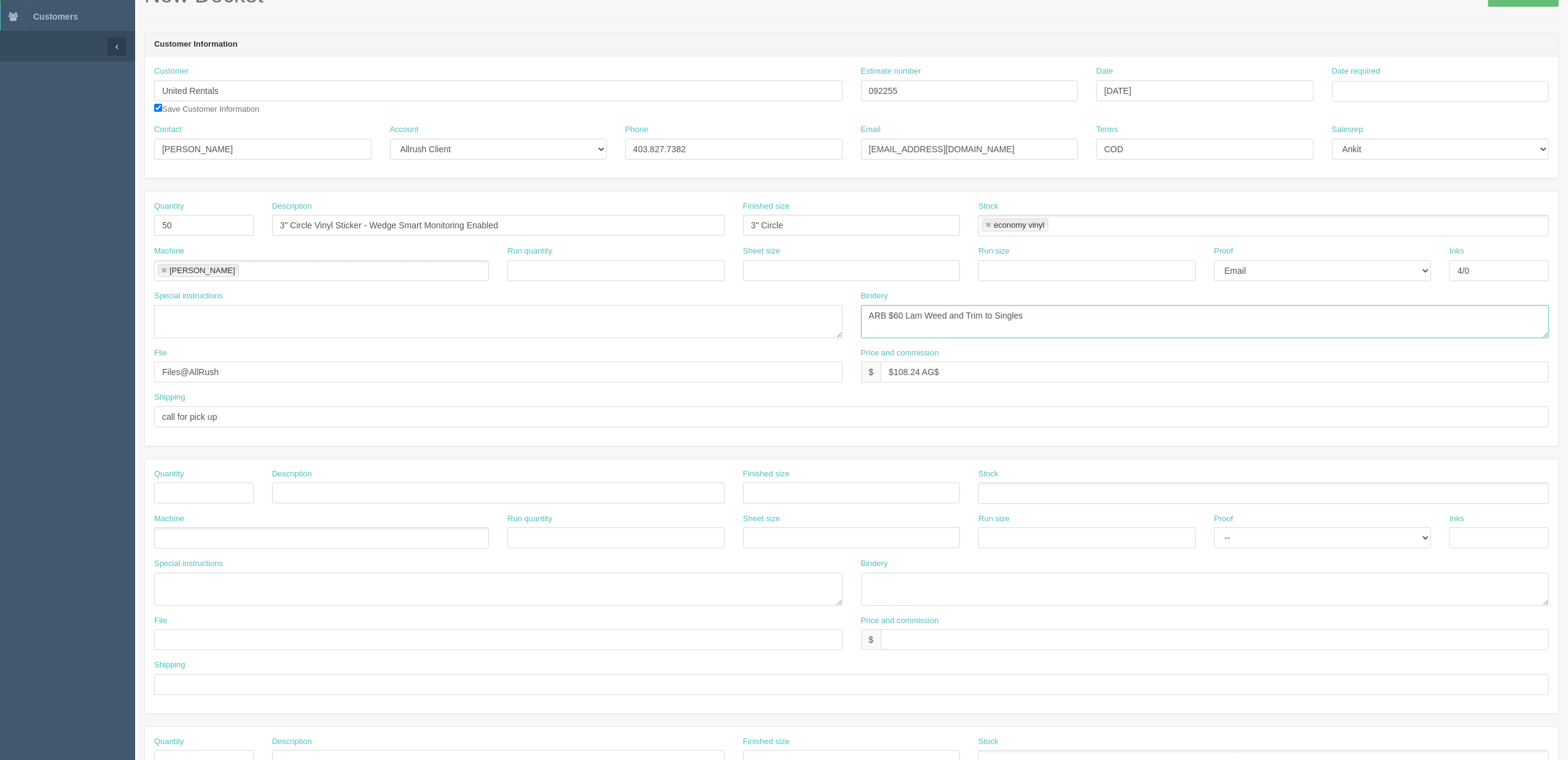
click at [899, 313] on textarea "ARB $60 Lam Weed and Trim to Singles" at bounding box center [1206, 322] width 689 height 33
type textarea "ARB $40 Lam Weed and Trim to Singles"
click at [953, 374] on input "$108.24 AG$" at bounding box center [1215, 372] width 668 height 21
type input "$108.24 AG$5 AR$43.65"
click at [216, 333] on textarea at bounding box center [499, 322] width 689 height 33
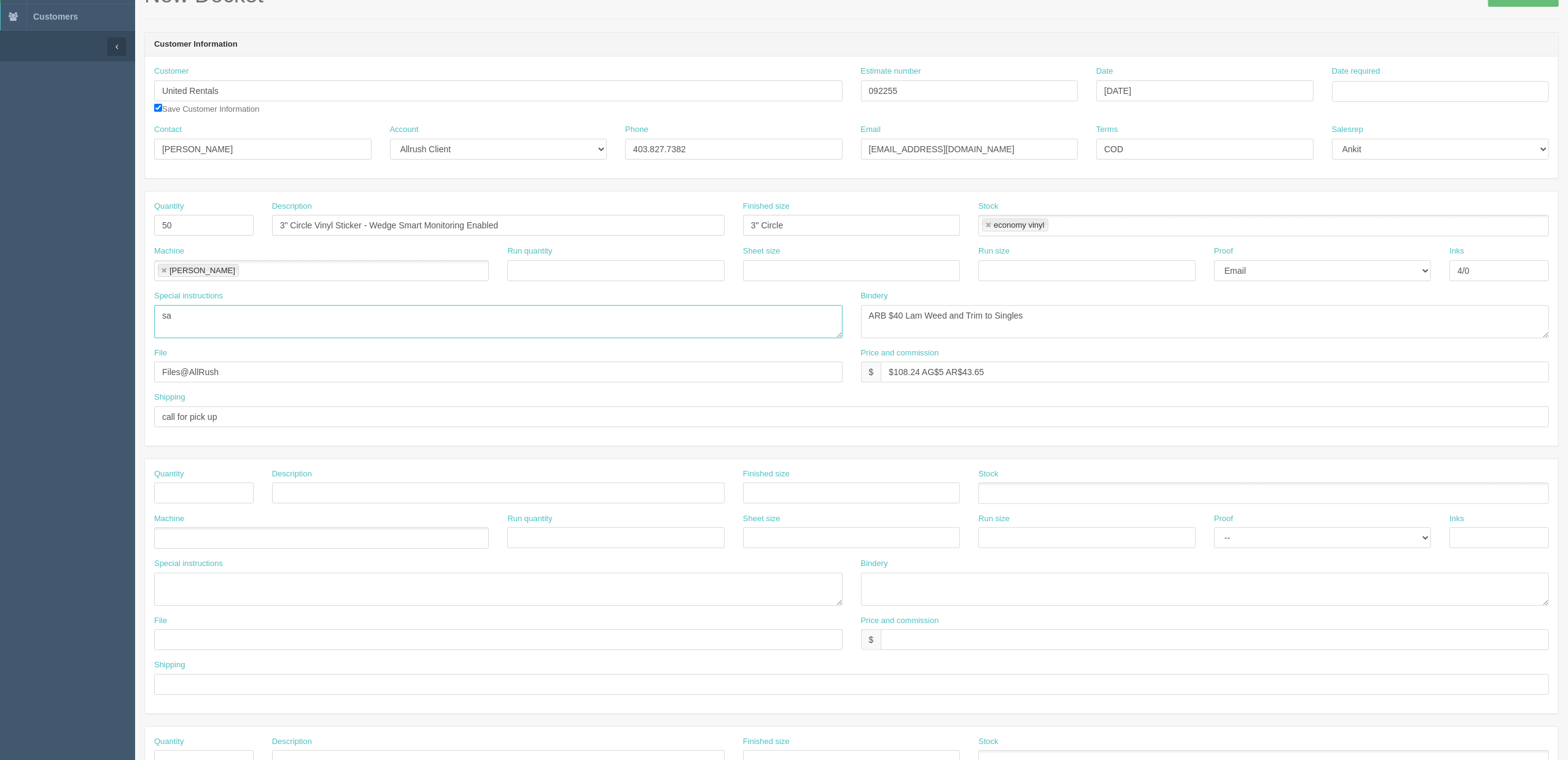
type textarea "s"
click at [329, 317] on textarea "match the colors with the sample inside" at bounding box center [499, 322] width 689 height 33
paste textarea "Z:\U\United Rentals\2024\December 2024\Sticker_5 inch Dia_Wedge Smart Monitorin…"
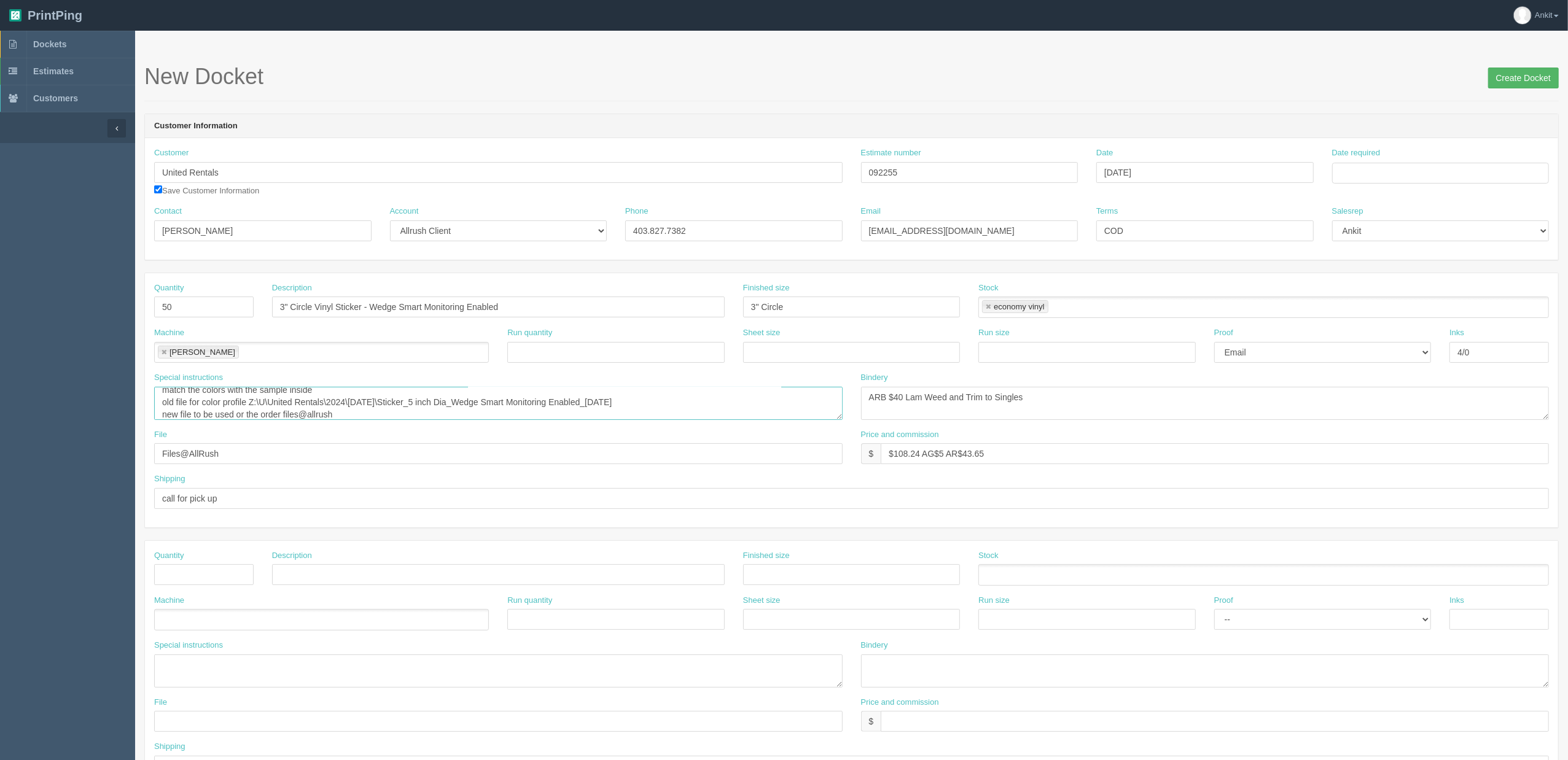
type textarea "match the colors with the sample inside old file for color profile Z:\U\United …"
click at [1371, 74] on input "Create Docket" at bounding box center [1523, 78] width 71 height 21
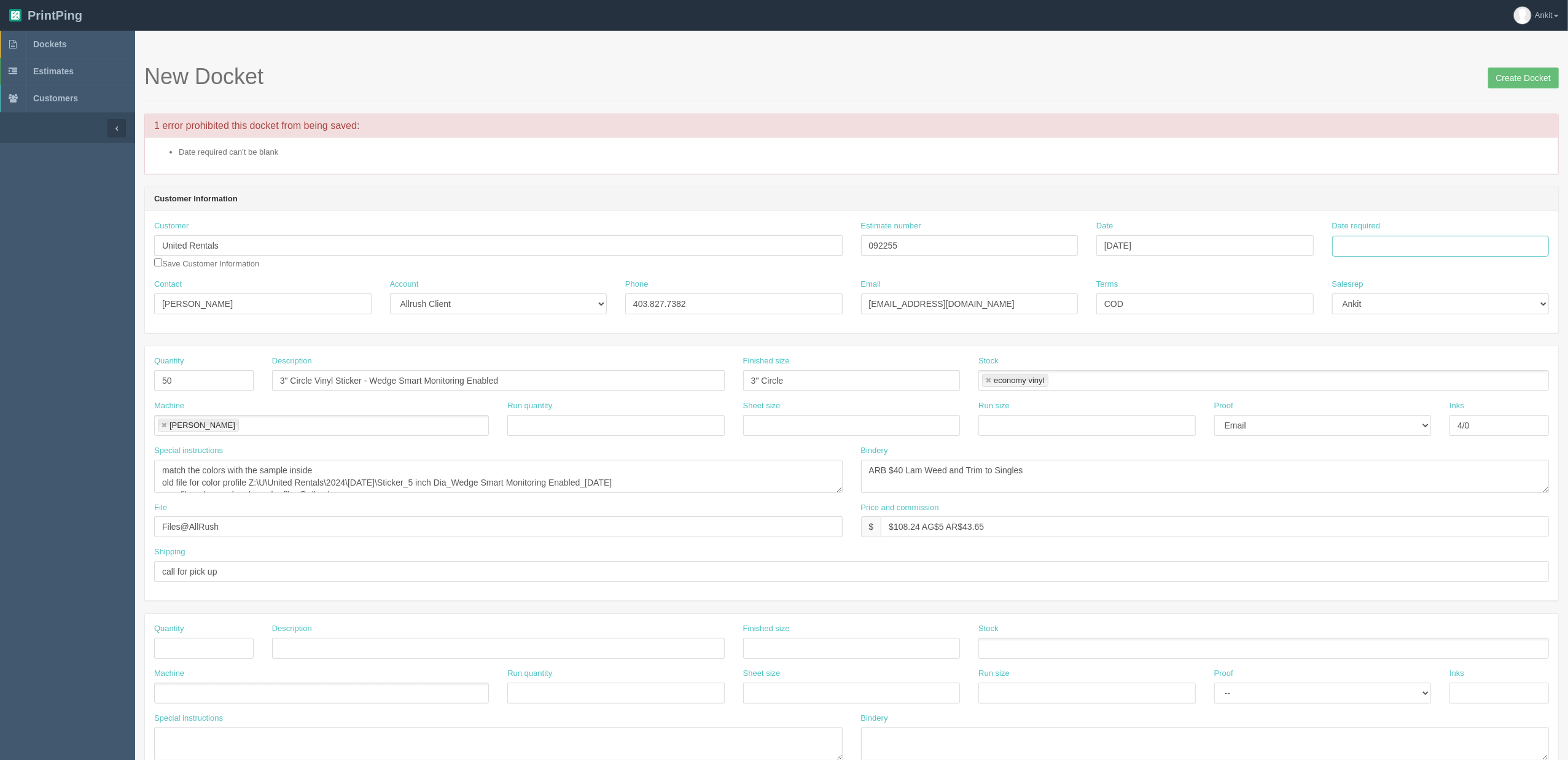
click at [1354, 244] on input "Date required" at bounding box center [1440, 246] width 217 height 21
click at [1362, 253] on input "Date required" at bounding box center [1440, 246] width 217 height 21
click at [1399, 135] on td "10" at bounding box center [1393, 135] width 18 height 18
type input "[DATE]"
click at [1258, 189] on header "Customer Information" at bounding box center [852, 199] width 1413 height 24
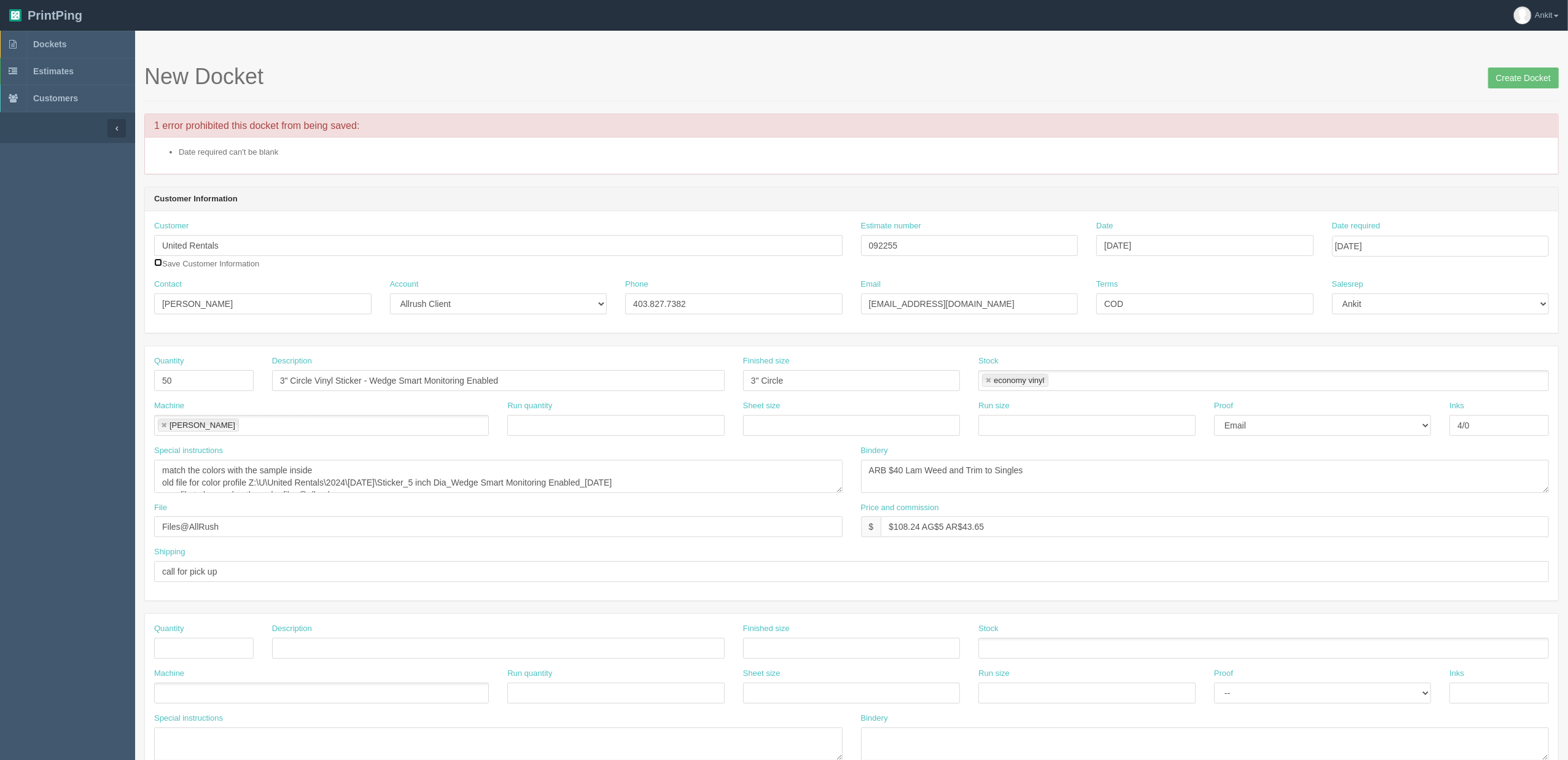
click at [158, 264] on input "checkbox" at bounding box center [158, 263] width 8 height 8
checkbox input "true"
click at [1501, 84] on input "Create Docket" at bounding box center [1523, 78] width 71 height 21
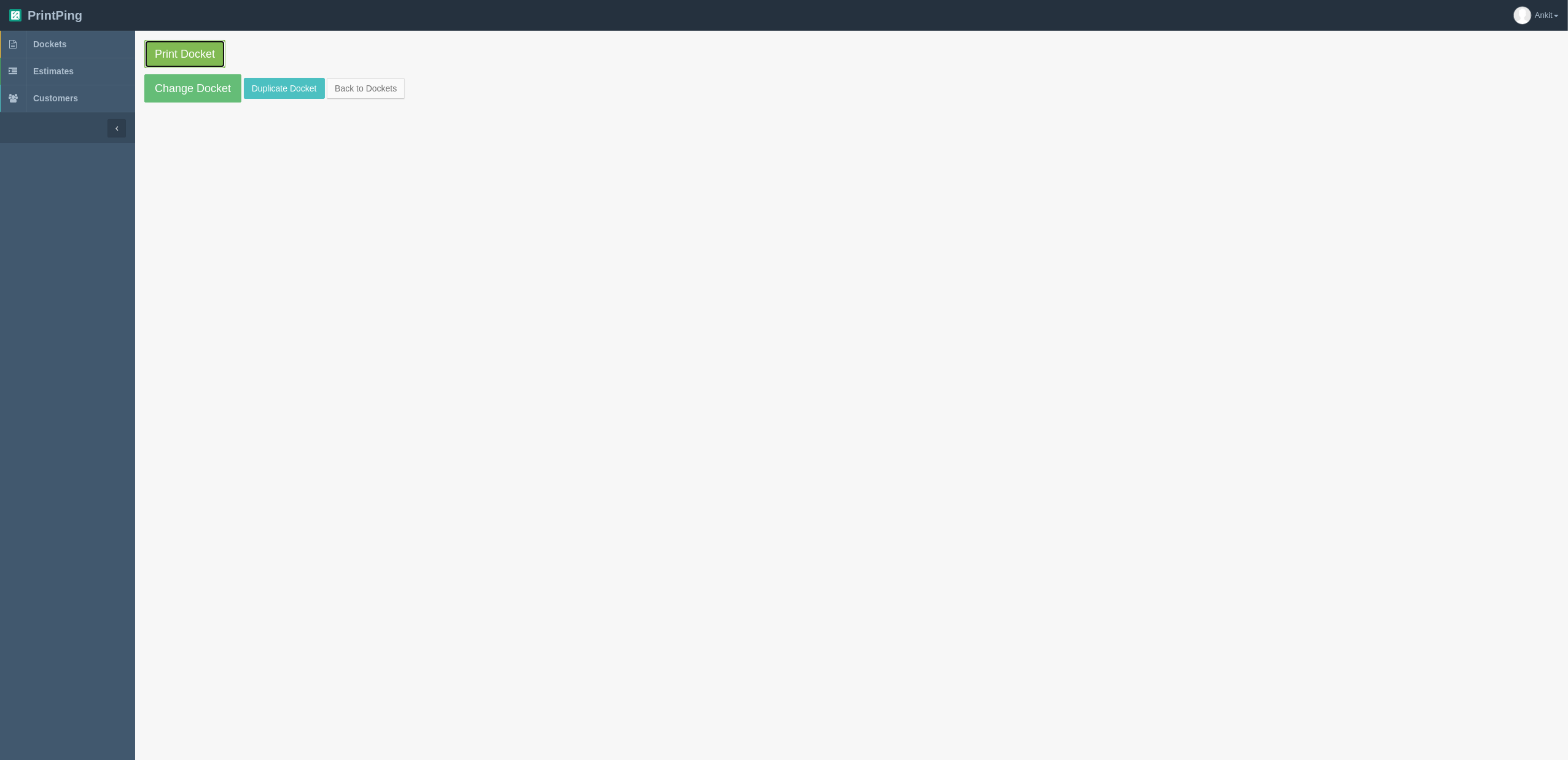
click at [188, 59] on link "Print Docket" at bounding box center [184, 54] width 81 height 28
